Goal: Use online tool/utility: Utilize a website feature to perform a specific function

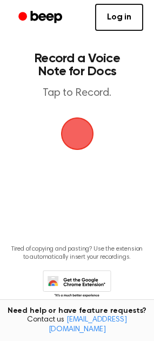
click at [75, 143] on span "button" at bounding box center [77, 134] width 30 height 30
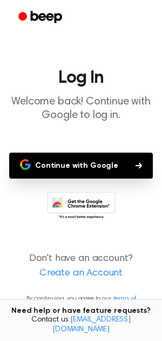
click at [82, 161] on button "Continue with Google" at bounding box center [81, 166] width 144 height 26
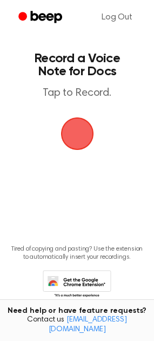
click at [82, 135] on span "button" at bounding box center [77, 133] width 33 height 33
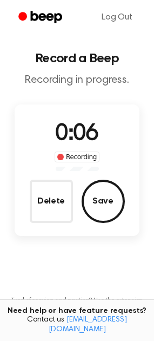
click at [77, 155] on div "Recording" at bounding box center [77, 157] width 45 height 11
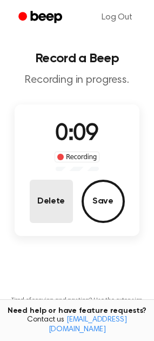
click at [63, 200] on button "Delete" at bounding box center [51, 201] width 43 height 43
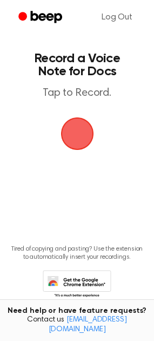
click at [77, 142] on span "button" at bounding box center [77, 134] width 30 height 30
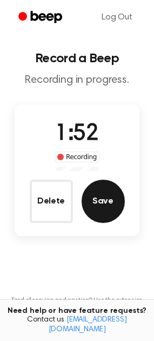
click at [110, 205] on button "Save" at bounding box center [103, 201] width 43 height 43
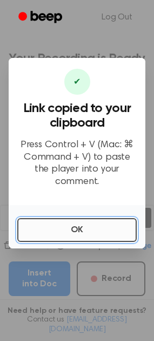
click at [102, 222] on button "OK" at bounding box center [77, 230] width 120 height 24
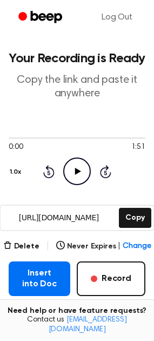
click at [80, 180] on icon "Play Audio" at bounding box center [77, 171] width 28 height 28
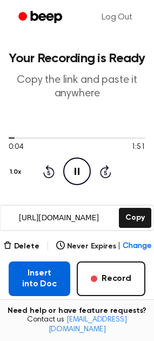
click at [52, 275] on button "Insert into Doc" at bounding box center [40, 278] width 62 height 35
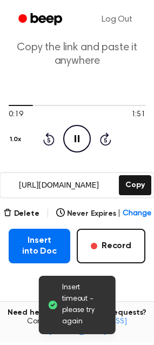
scroll to position [38, 0]
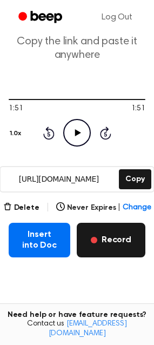
click at [90, 239] on button "Record" at bounding box center [111, 240] width 69 height 35
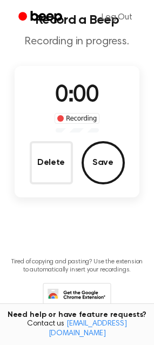
scroll to position [0, 0]
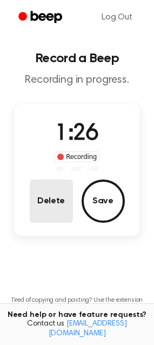
click at [46, 201] on button "Delete" at bounding box center [51, 201] width 43 height 43
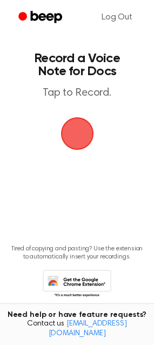
click at [73, 128] on span "button" at bounding box center [77, 134] width 30 height 30
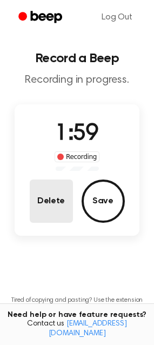
click at [57, 203] on button "Delete" at bounding box center [51, 201] width 43 height 43
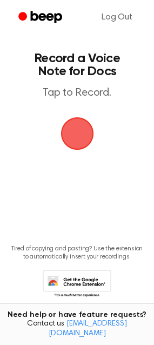
click at [84, 135] on span "button" at bounding box center [77, 133] width 35 height 35
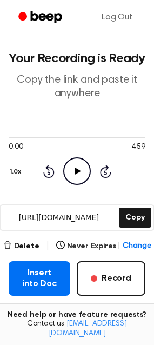
click at [77, 173] on icon at bounding box center [78, 171] width 6 height 7
click at [121, 137] on div at bounding box center [77, 137] width 137 height 9
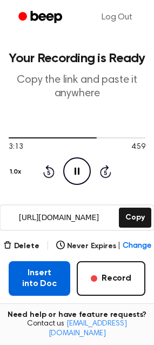
click at [52, 284] on button "Insert into Doc" at bounding box center [40, 278] width 62 height 35
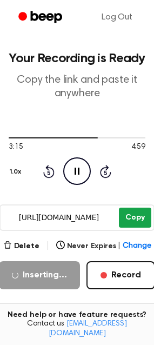
click at [141, 219] on button "Copy" at bounding box center [135, 218] width 32 height 20
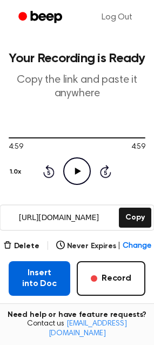
click at [56, 279] on button "Insert into Doc" at bounding box center [40, 278] width 62 height 35
click at [27, 284] on button "Insert into Doc" at bounding box center [40, 278] width 62 height 35
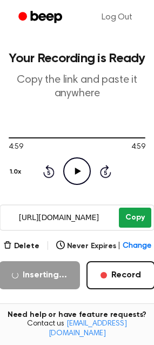
click at [141, 214] on button "Copy" at bounding box center [135, 218] width 32 height 20
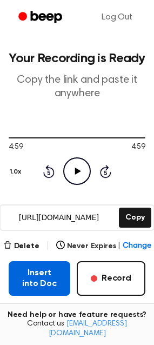
click at [48, 271] on button "Insert into Doc" at bounding box center [40, 278] width 62 height 35
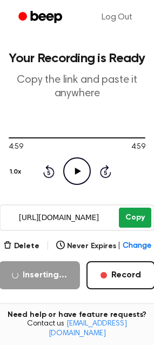
click at [134, 215] on button "Copy" at bounding box center [135, 218] width 32 height 20
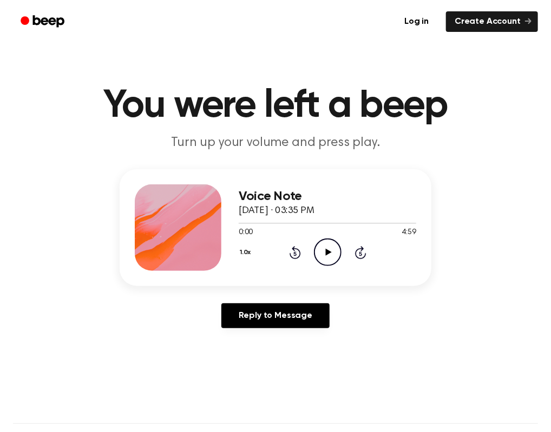
click at [321, 248] on icon "Play Audio" at bounding box center [328, 253] width 28 height 28
click at [277, 70] on main "You were left a beep Turn up your volume and press play. Voice Note [DATE] · 03…" at bounding box center [275, 339] width 551 height 678
